Goal: Task Accomplishment & Management: Manage account settings

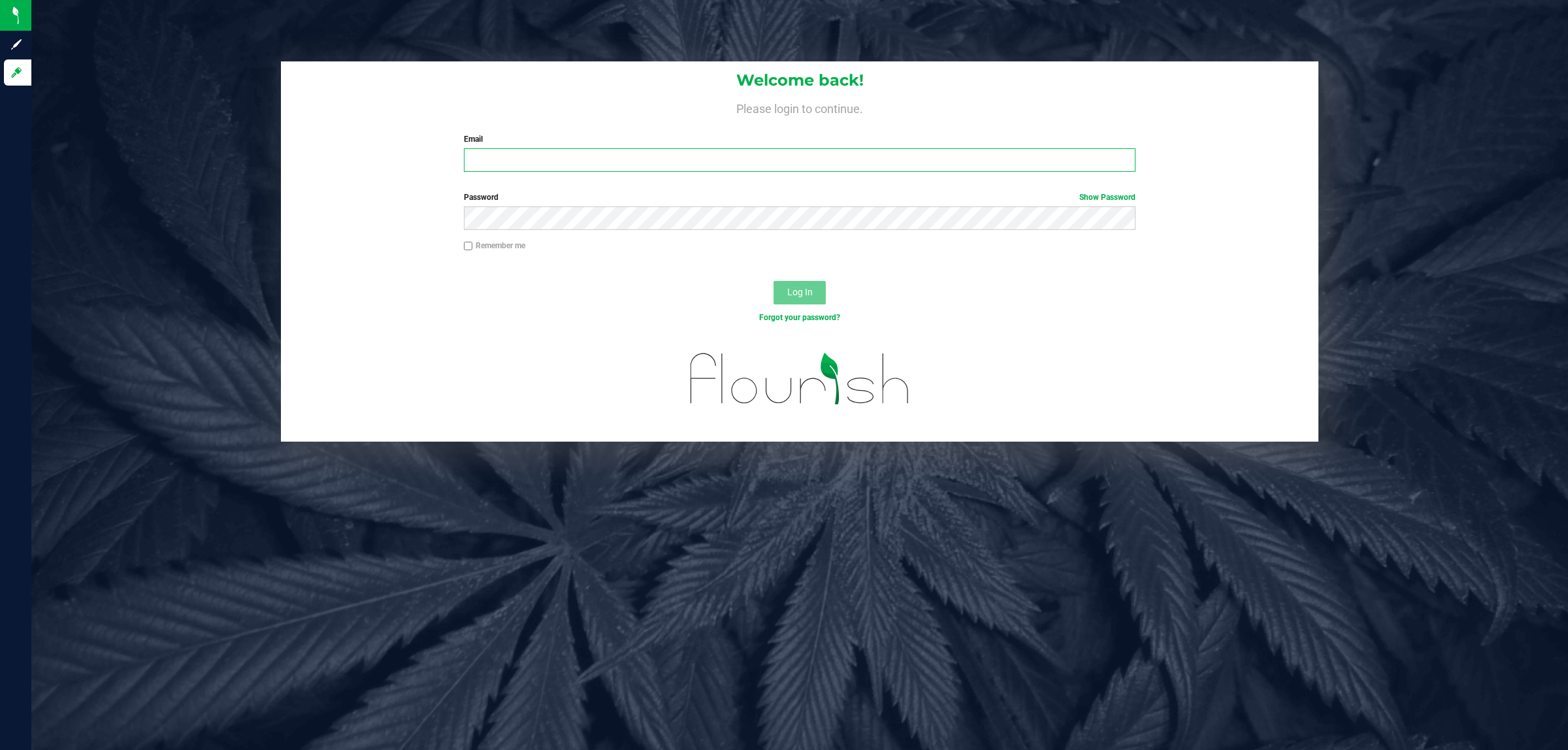
click at [671, 165] on input "Email" at bounding box center [800, 160] width 672 height 24
type input "[EMAIL_ADDRESS][DOMAIN_NAME]"
click at [773, 281] on button "Log In" at bounding box center [799, 292] width 52 height 24
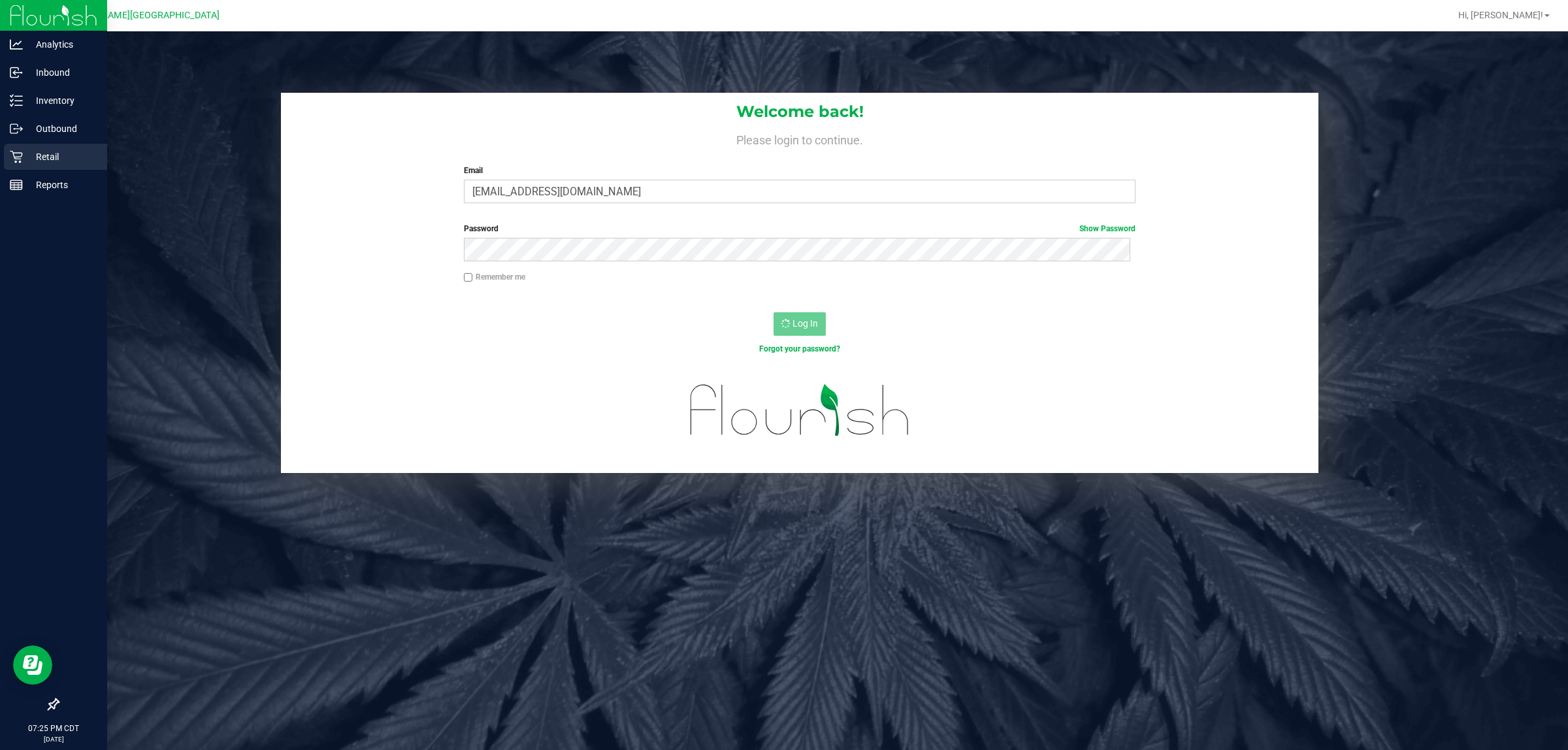
click at [27, 160] on p "Retail" at bounding box center [62, 156] width 78 height 15
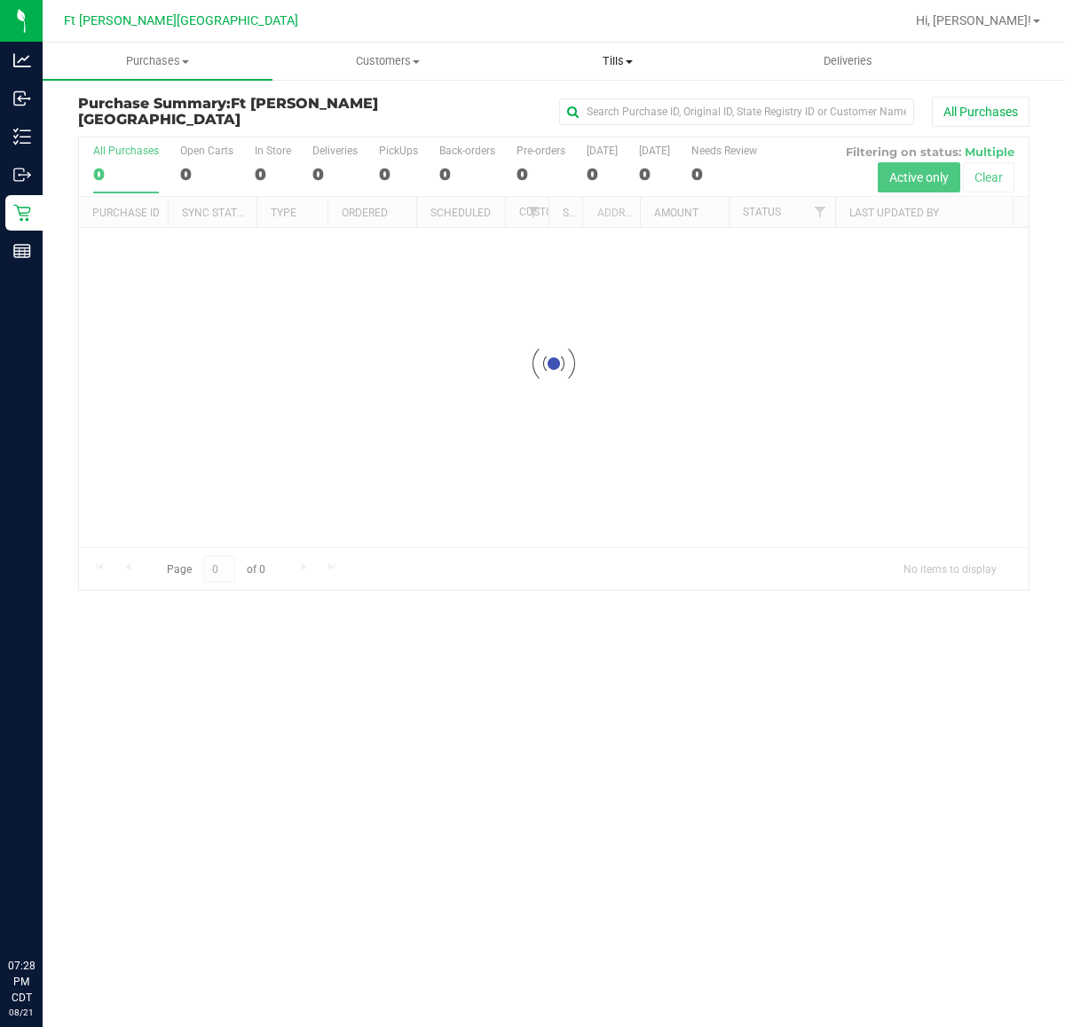
click at [604, 65] on span "Tills" at bounding box center [617, 61] width 228 height 16
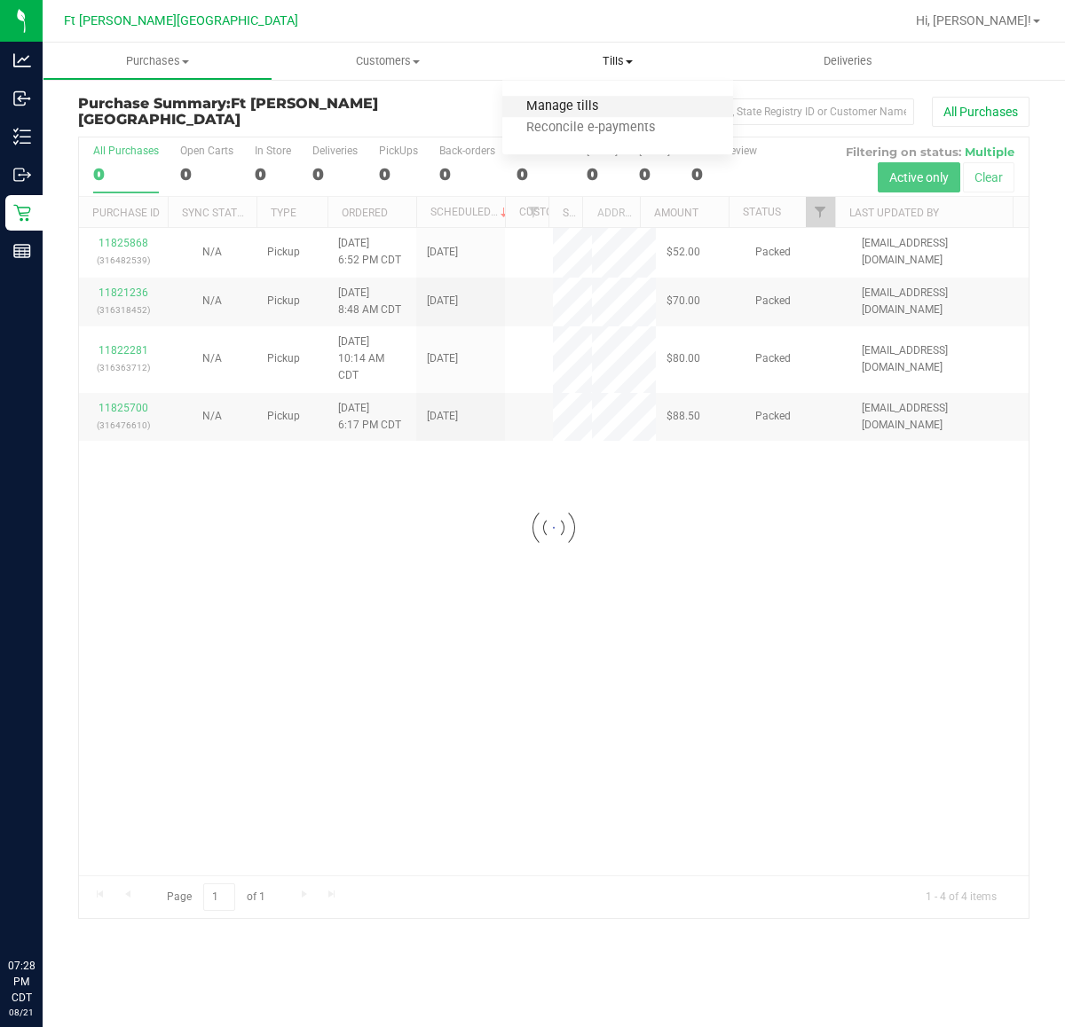
click at [564, 103] on span "Manage tills" at bounding box center [562, 106] width 120 height 15
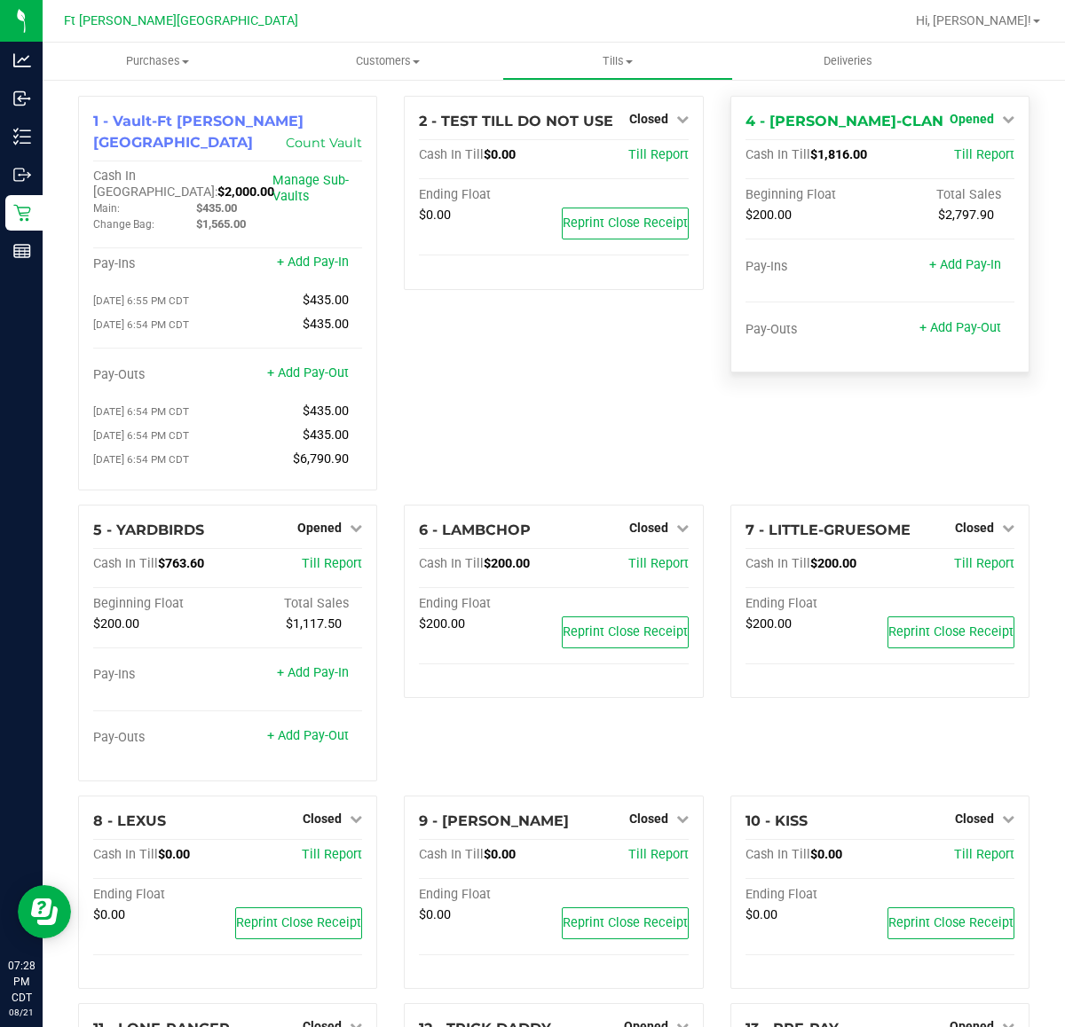
click at [949, 118] on span "Opened" at bounding box center [971, 119] width 44 height 14
click at [949, 153] on link "Close Till" at bounding box center [973, 156] width 48 height 14
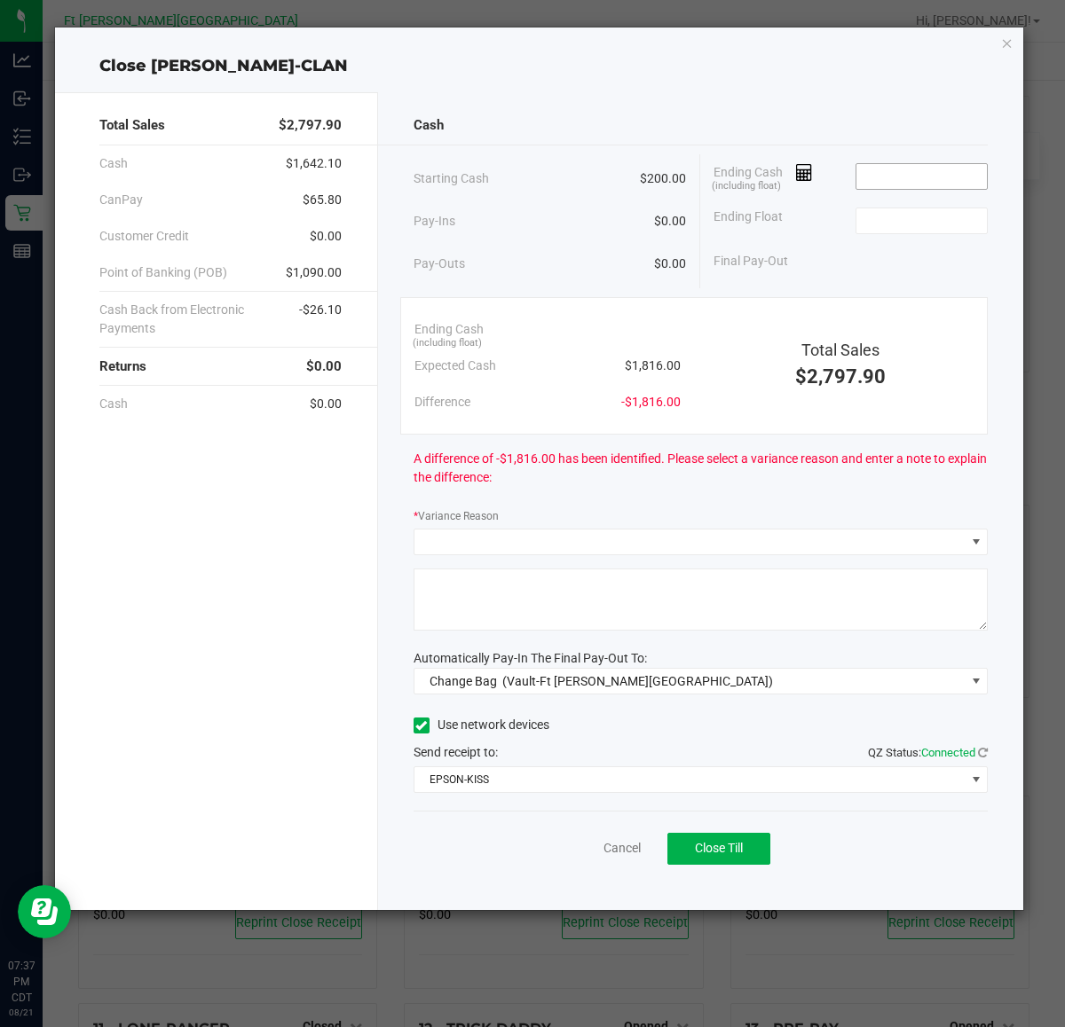
click at [911, 167] on input at bounding box center [921, 176] width 130 height 25
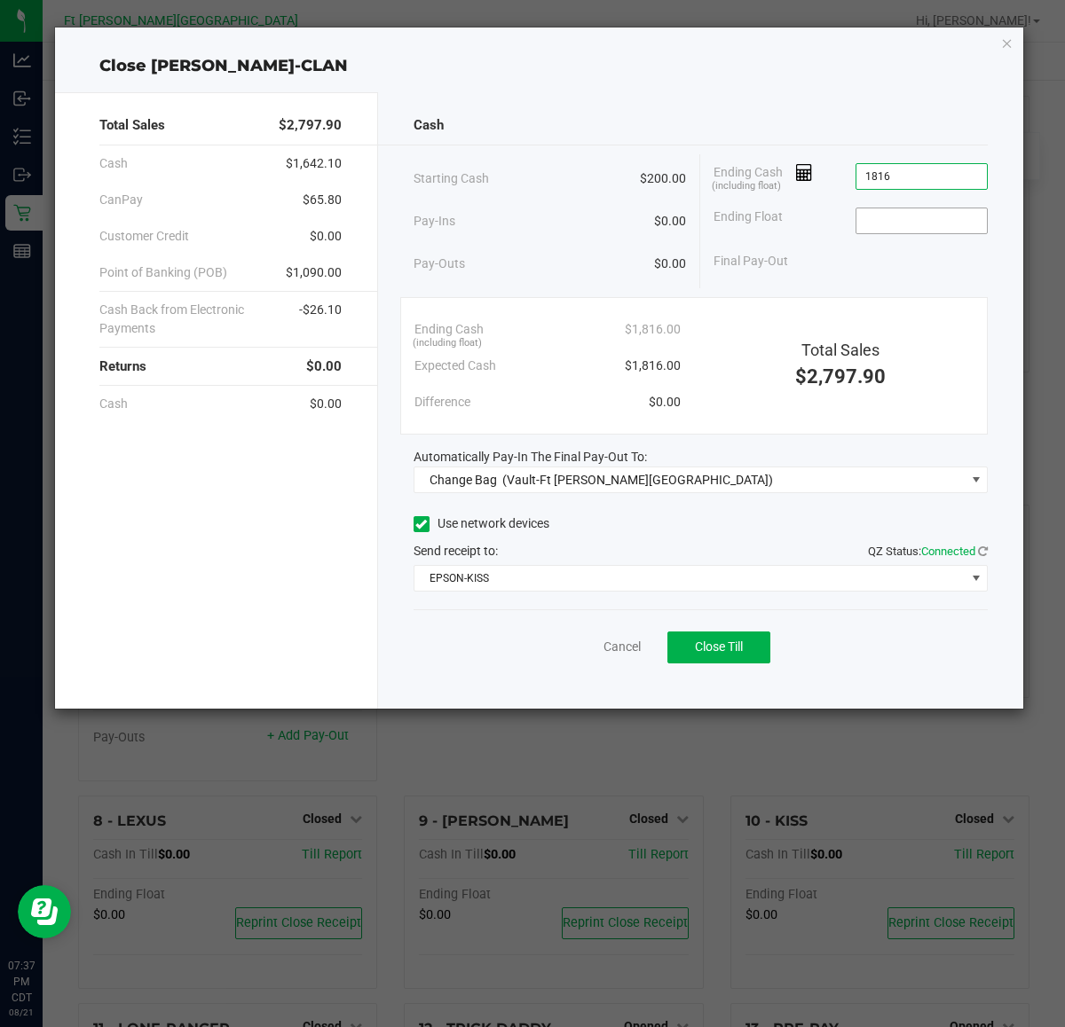
type input "$1,816.00"
click at [912, 227] on input at bounding box center [921, 220] width 130 height 25
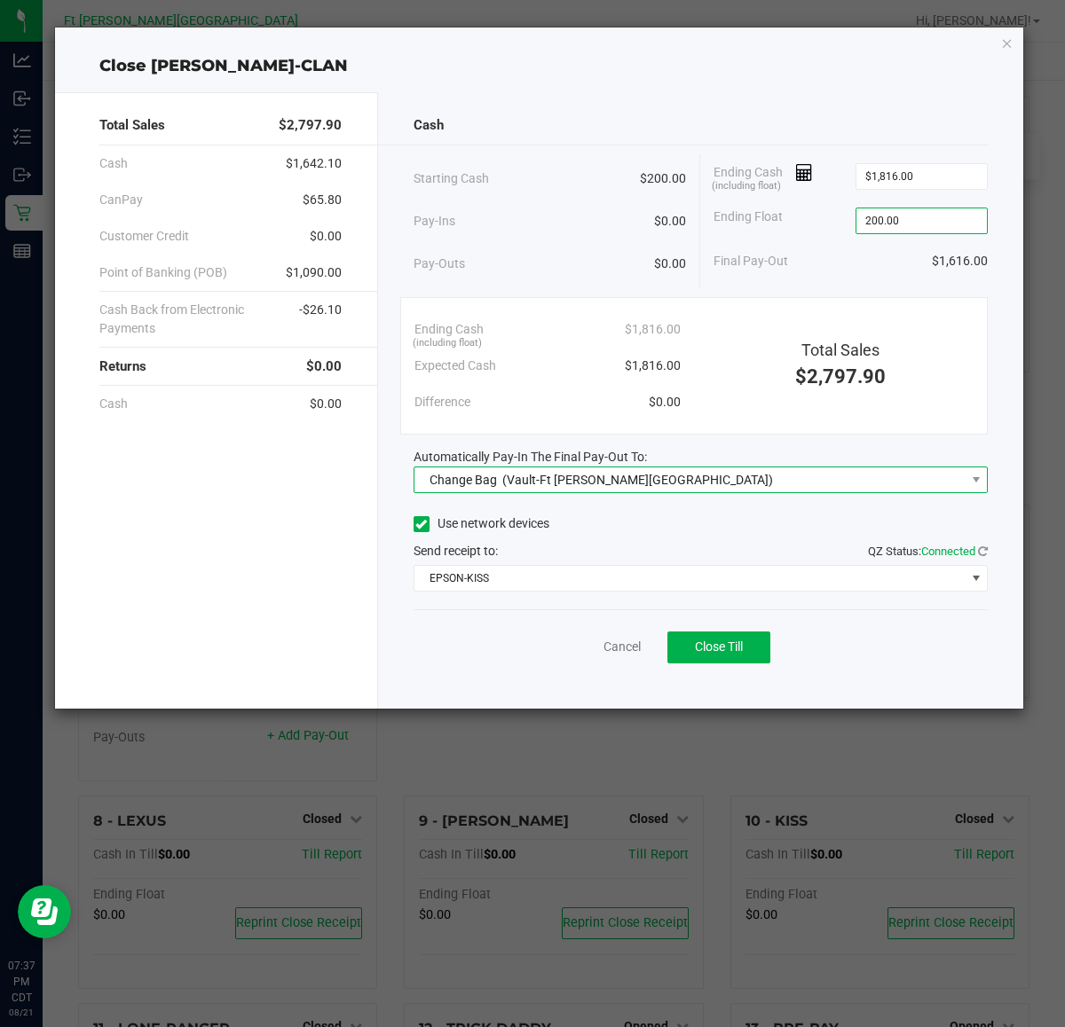
type input "$200.00"
click at [604, 473] on span "(Vault-Ft [PERSON_NAME][GEOGRAPHIC_DATA])" at bounding box center [637, 480] width 271 height 14
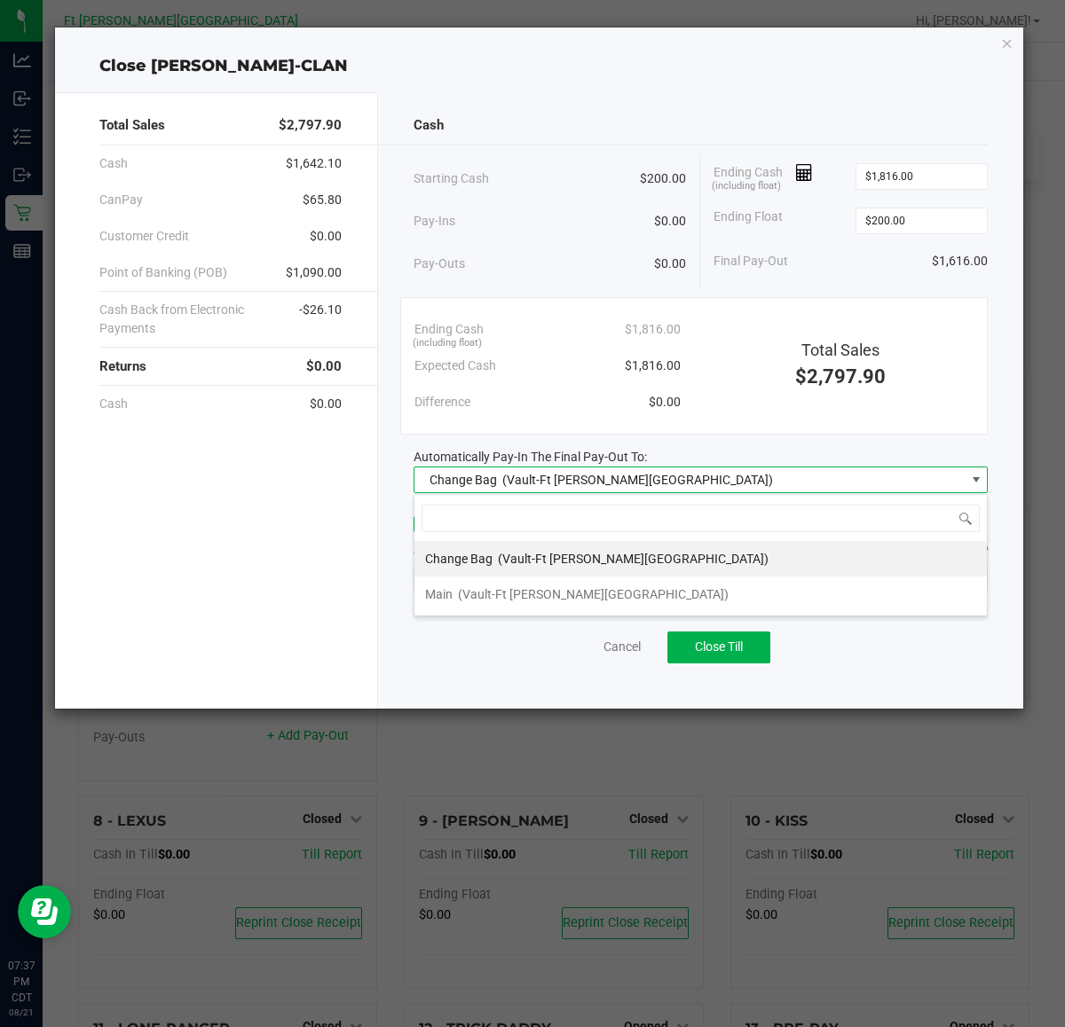
scroll to position [28, 574]
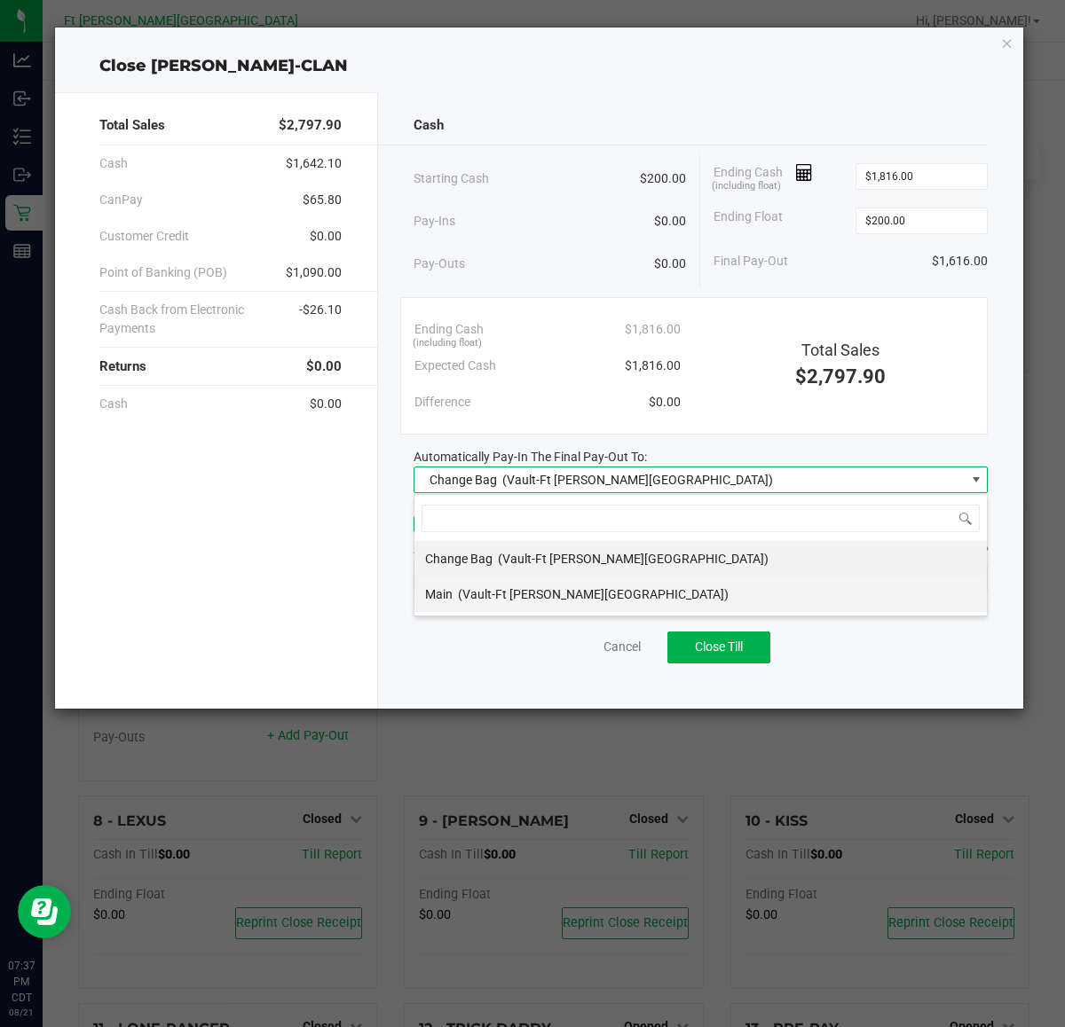
click at [592, 581] on li "Main (Vault-[GEOGRAPHIC_DATA][PERSON_NAME])" at bounding box center [700, 594] width 572 height 35
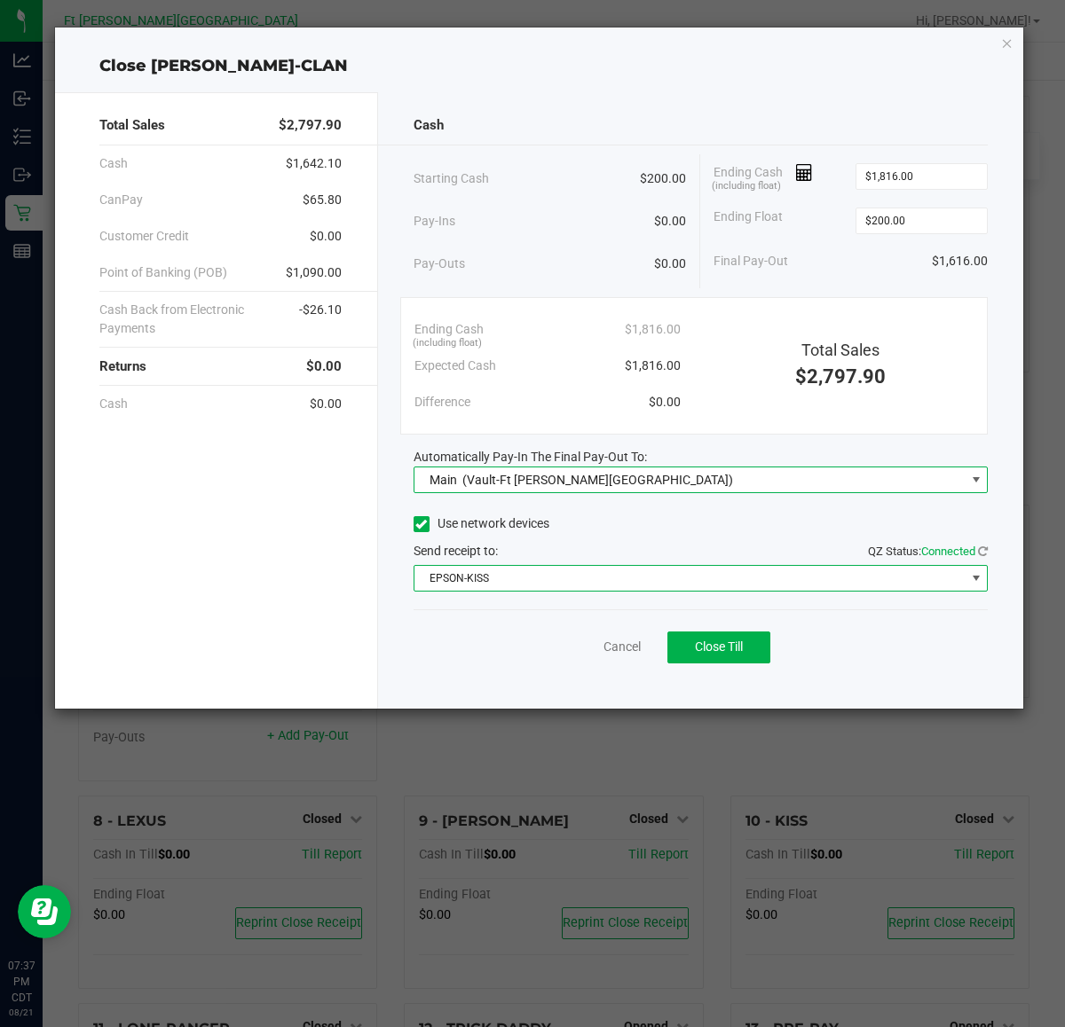
click at [592, 581] on span "EPSON-KISS" at bounding box center [689, 578] width 551 height 25
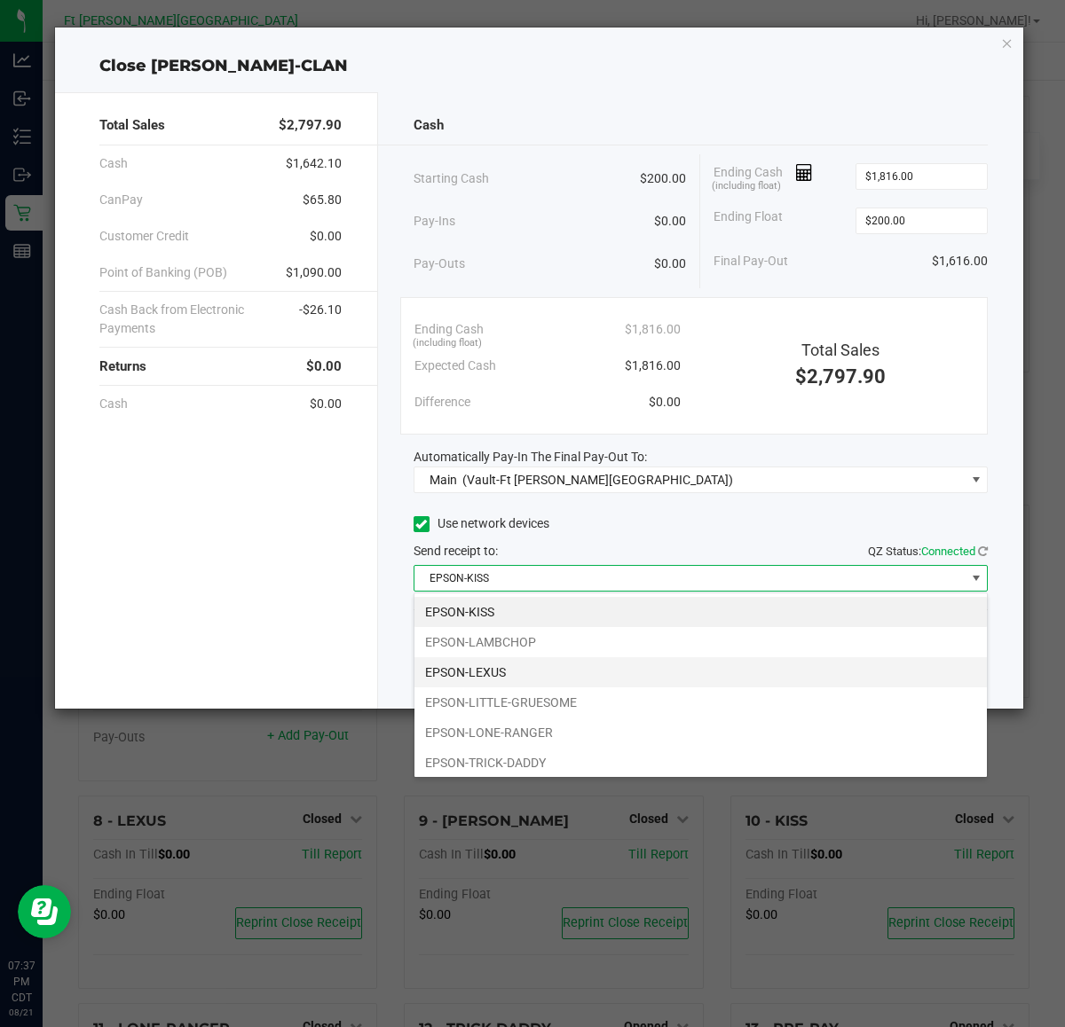
click at [552, 662] on li "EPSON-LEXUS" at bounding box center [700, 672] width 572 height 30
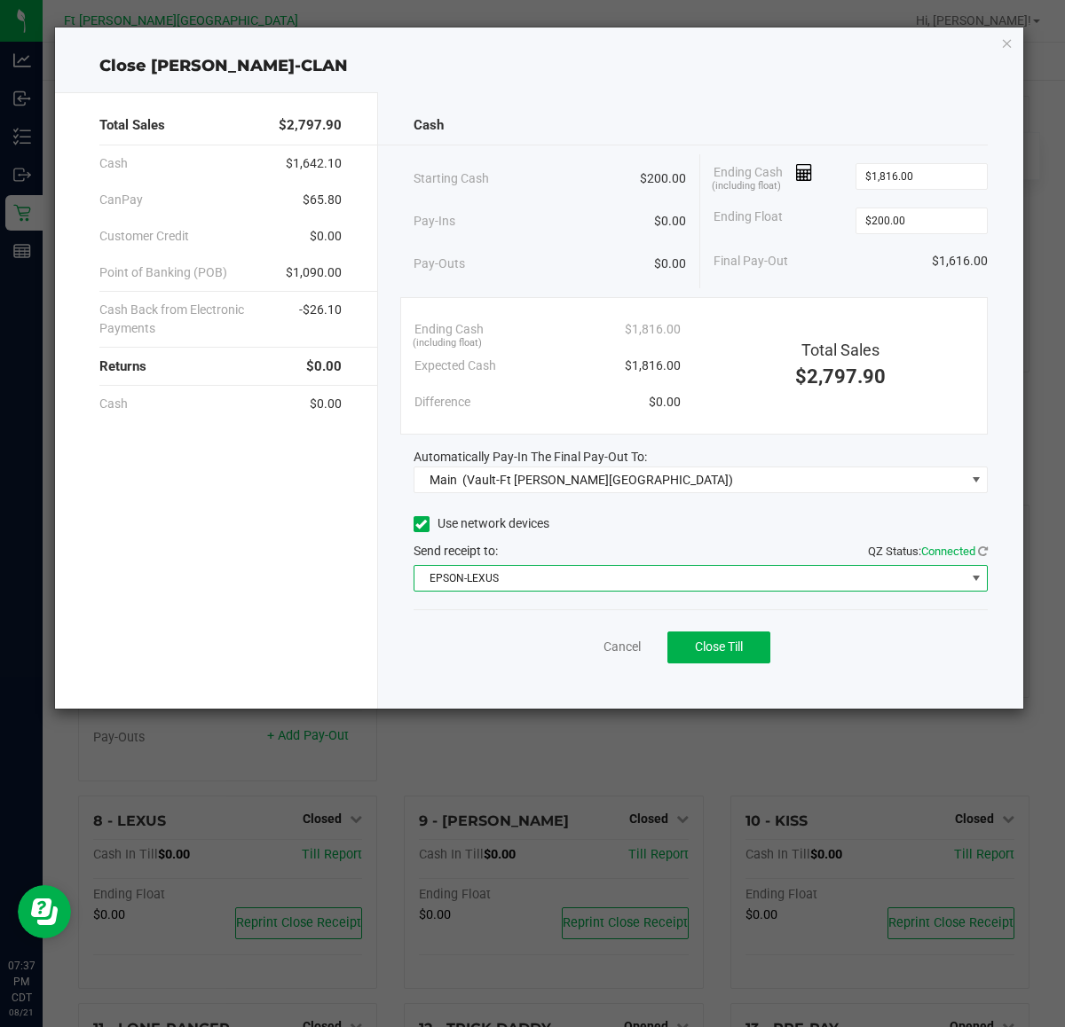
click at [812, 519] on div "Use network devices" at bounding box center [700, 524] width 575 height 27
click at [696, 643] on span "Close Till" at bounding box center [719, 647] width 48 height 14
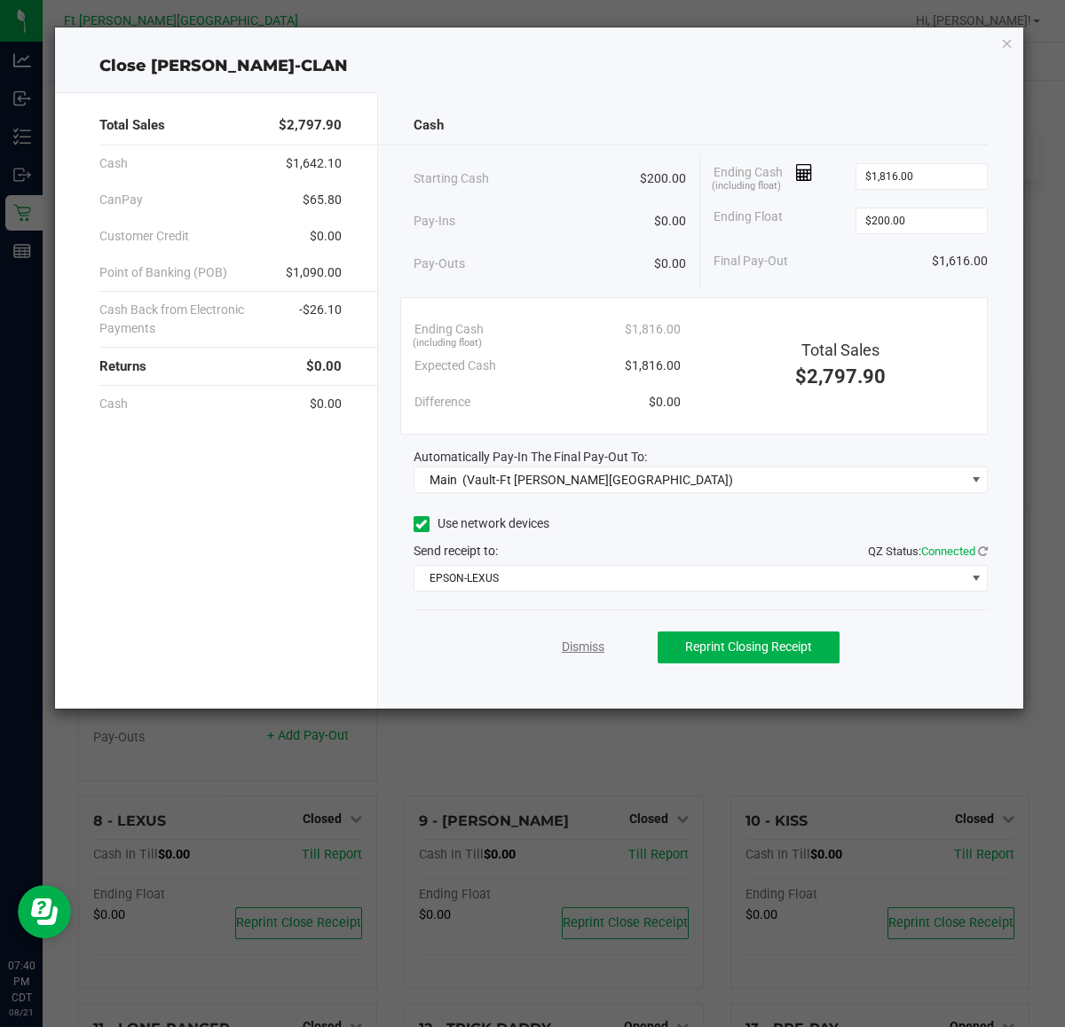
click at [562, 656] on link "Dismiss" at bounding box center [583, 647] width 43 height 19
